Goal: Task Accomplishment & Management: Use online tool/utility

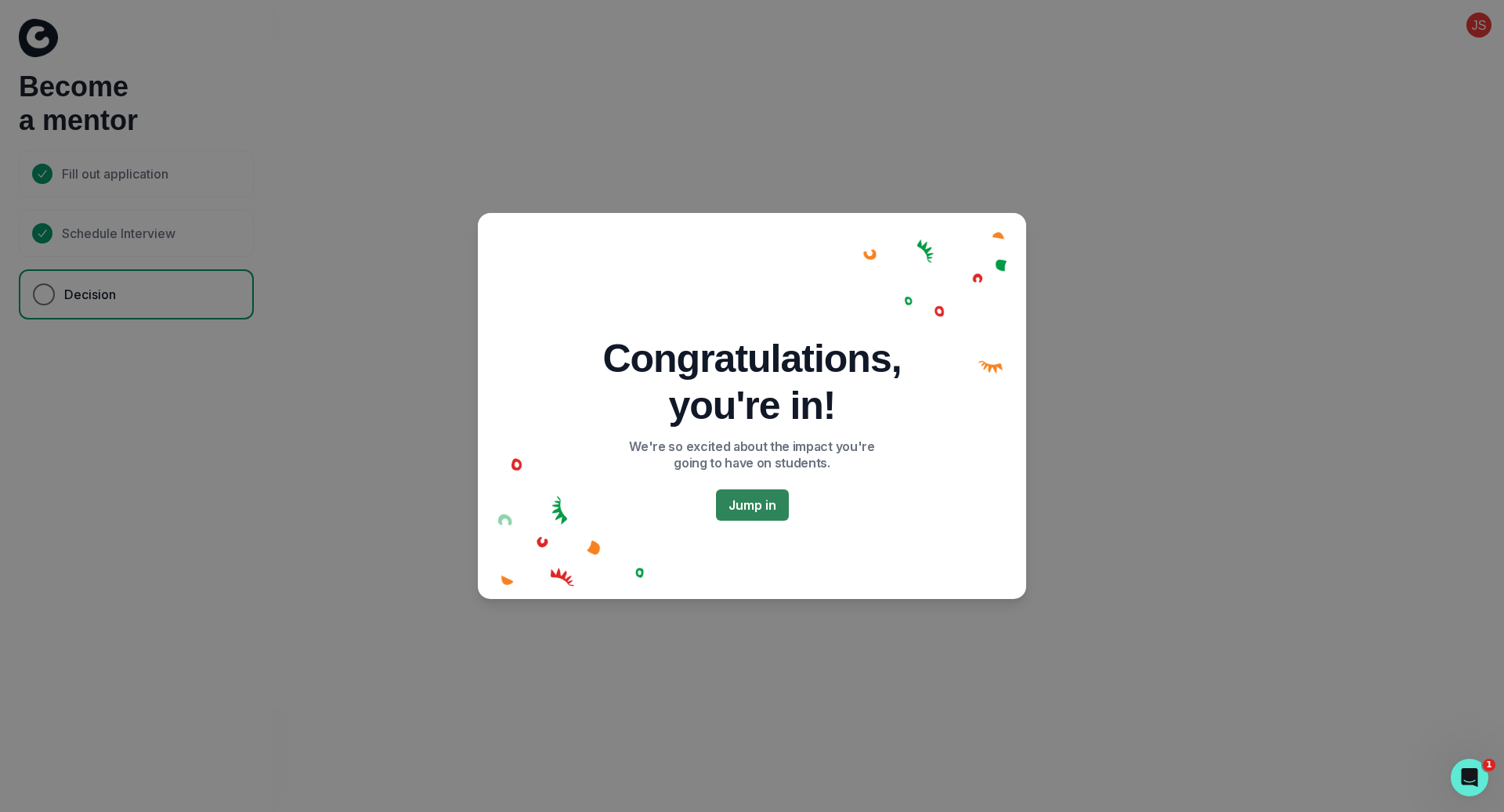
click at [763, 502] on button "Jump in" at bounding box center [752, 505] width 73 height 31
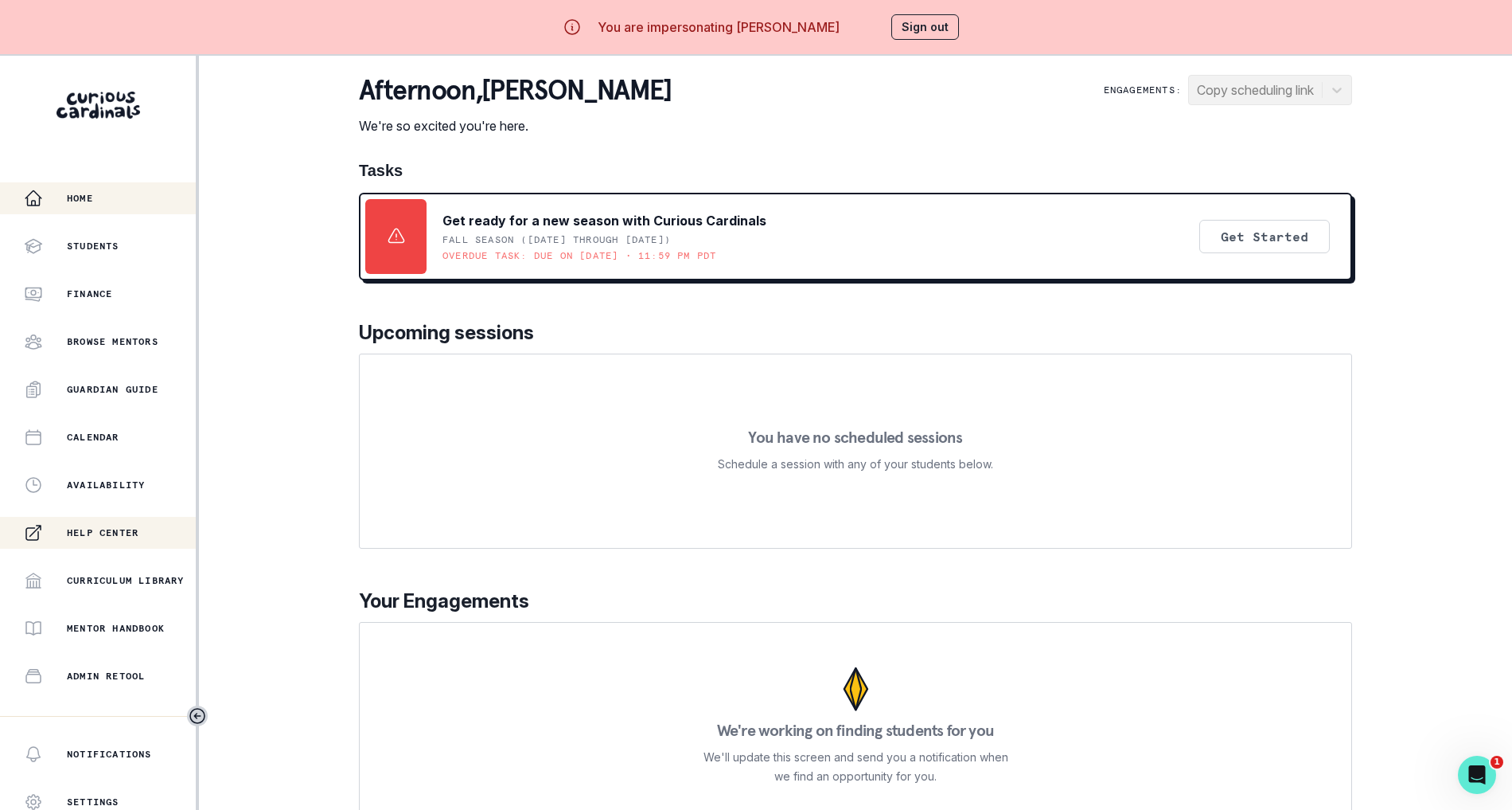
scroll to position [150, 0]
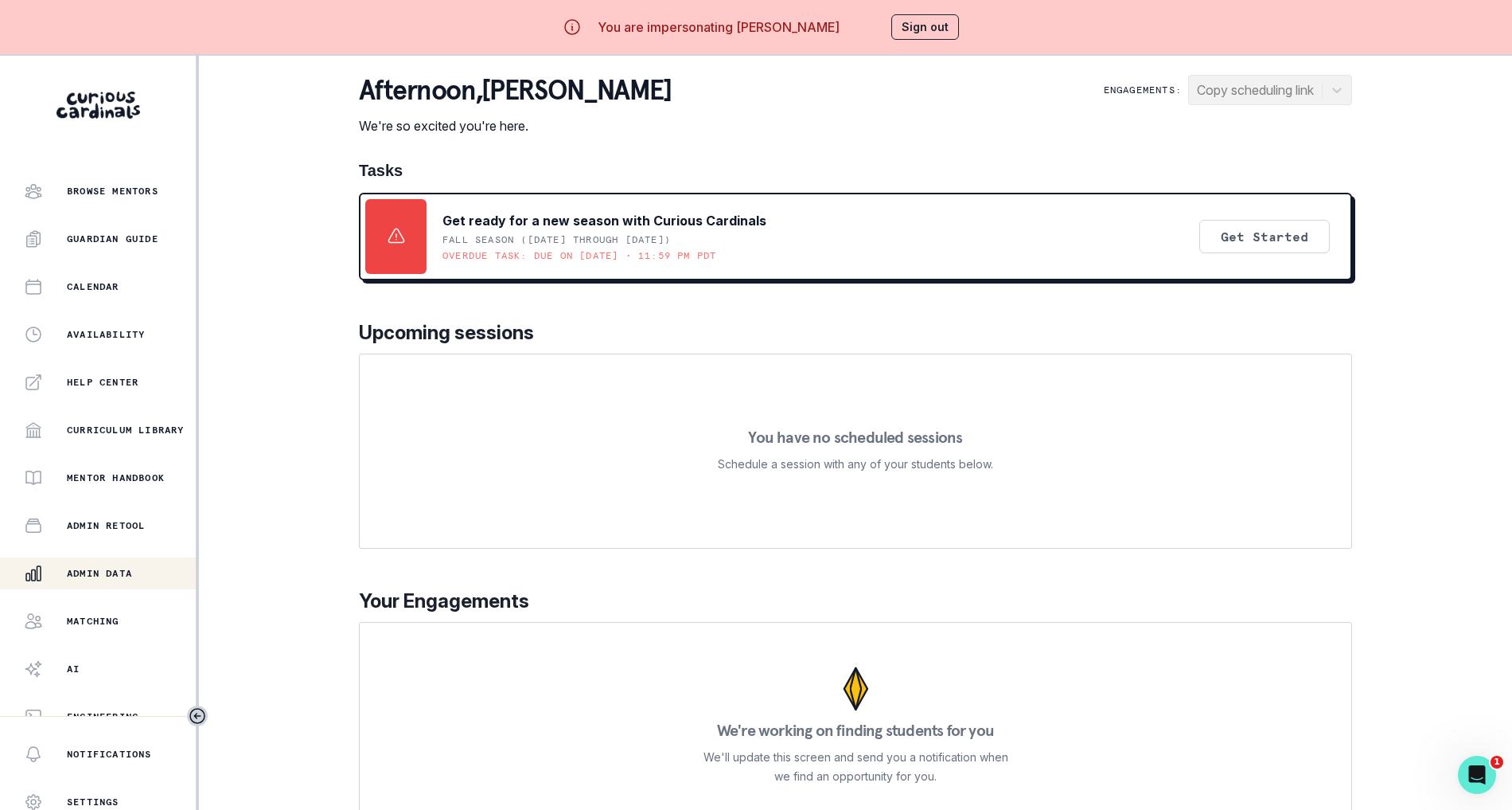
click at [123, 569] on p "Admin Data" at bounding box center [99, 573] width 65 height 13
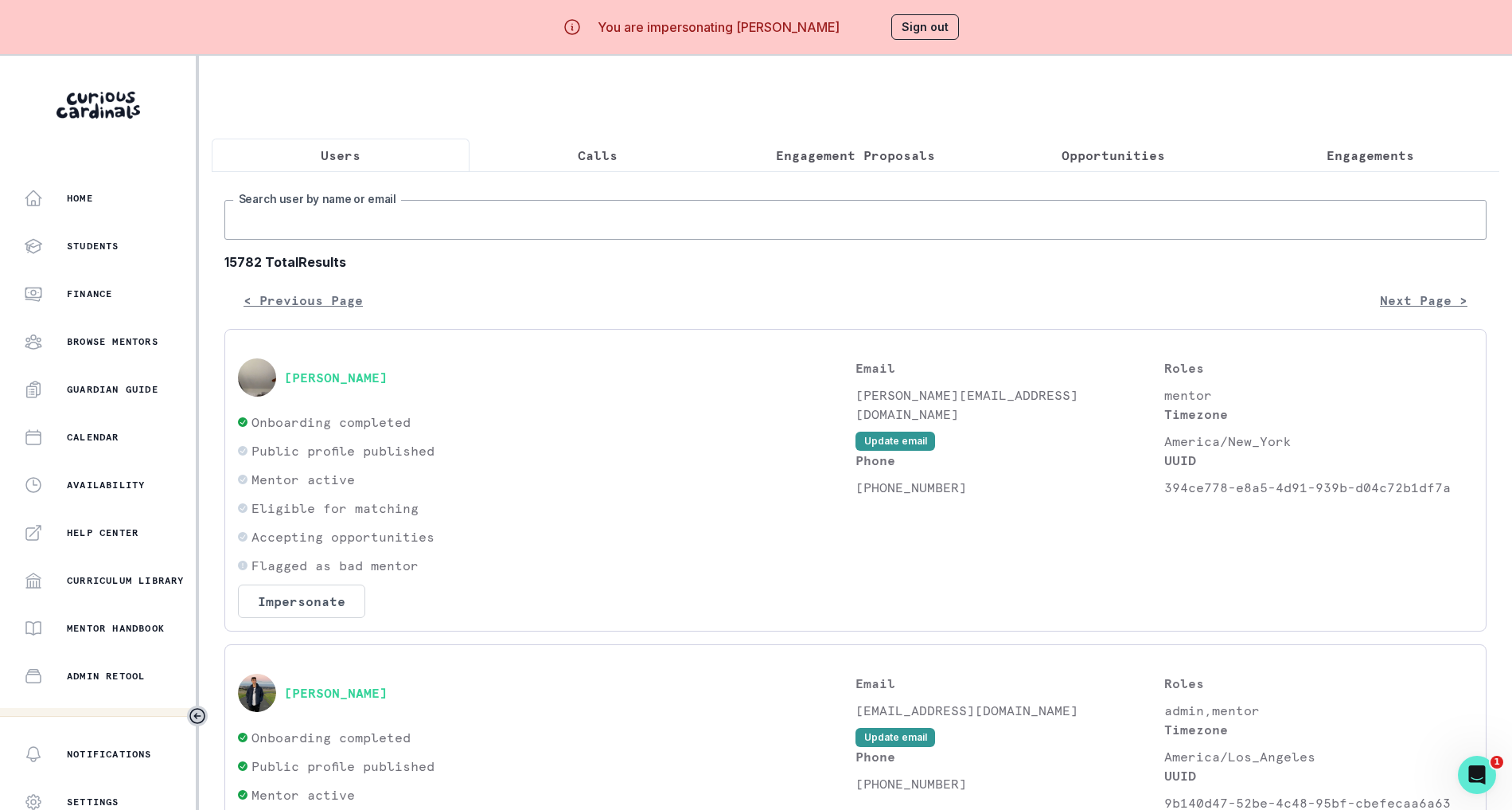
click at [538, 237] on input "Search user by name or email" at bounding box center [856, 220] width 1262 height 39
type input "[PERSON_NAME]"
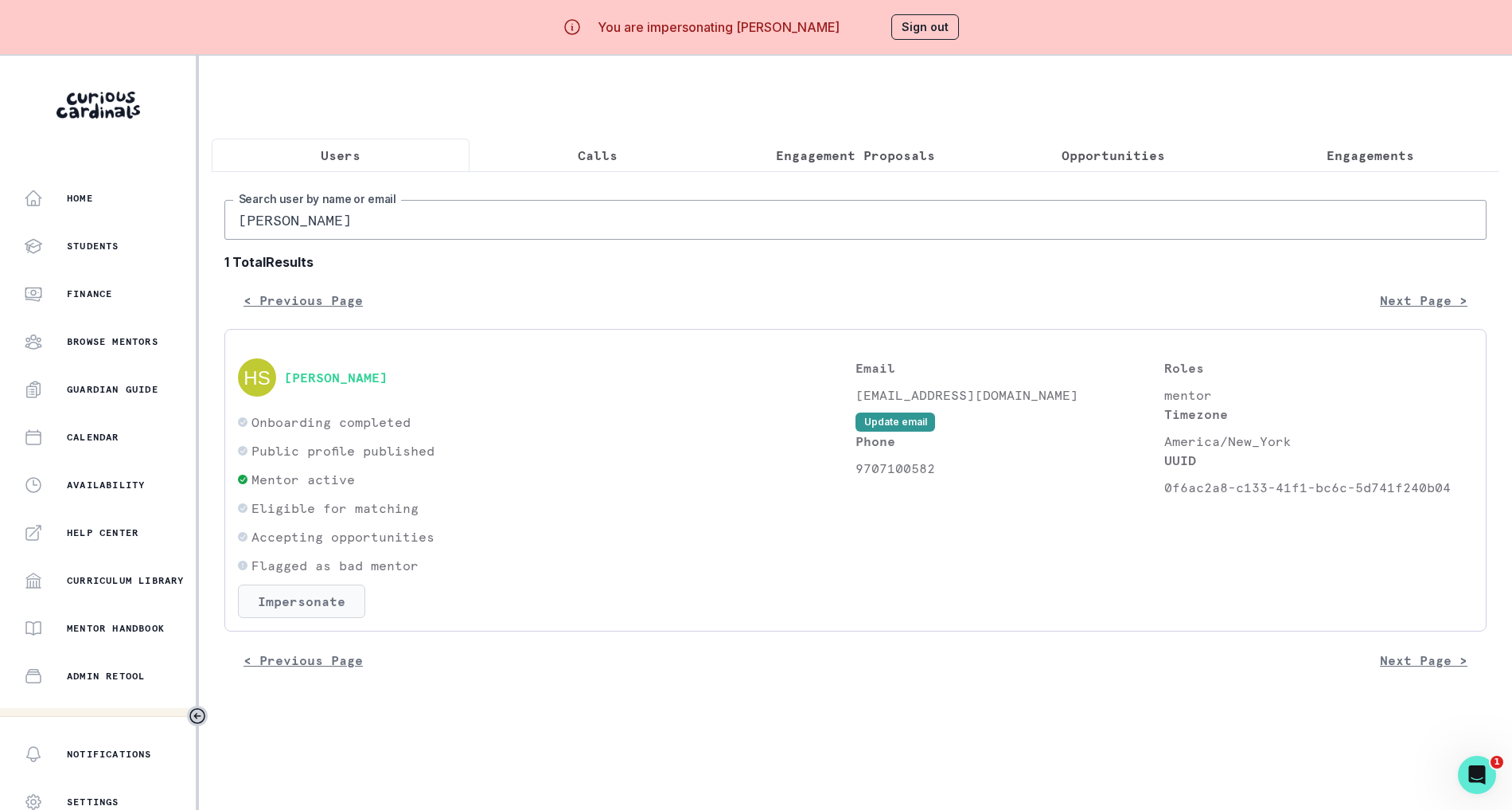
click at [320, 611] on button "Impersonate" at bounding box center [301, 601] width 128 height 34
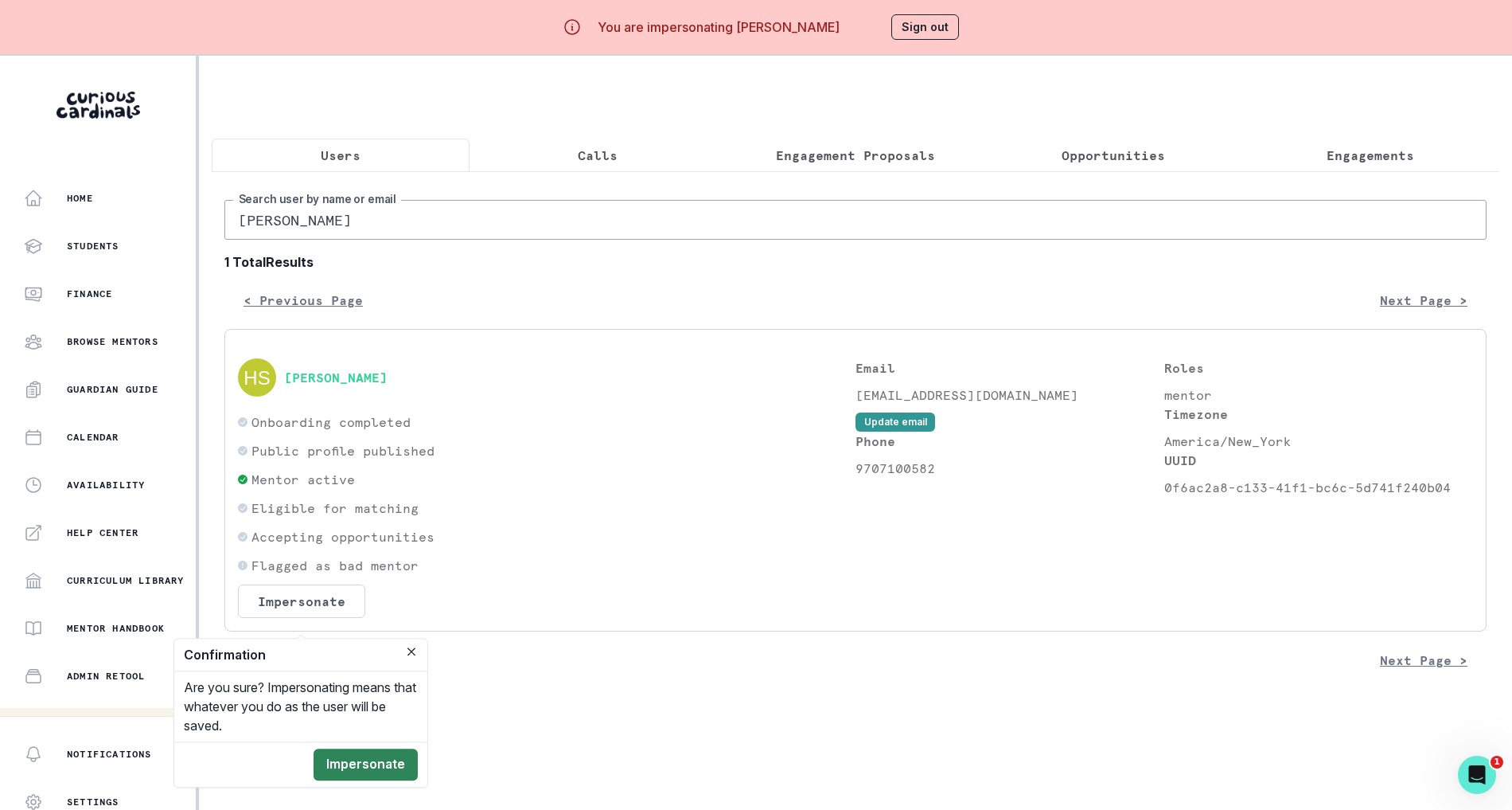
click at [398, 768] on button "Impersonate" at bounding box center [365, 764] width 104 height 32
